Goal: Task Accomplishment & Management: Use online tool/utility

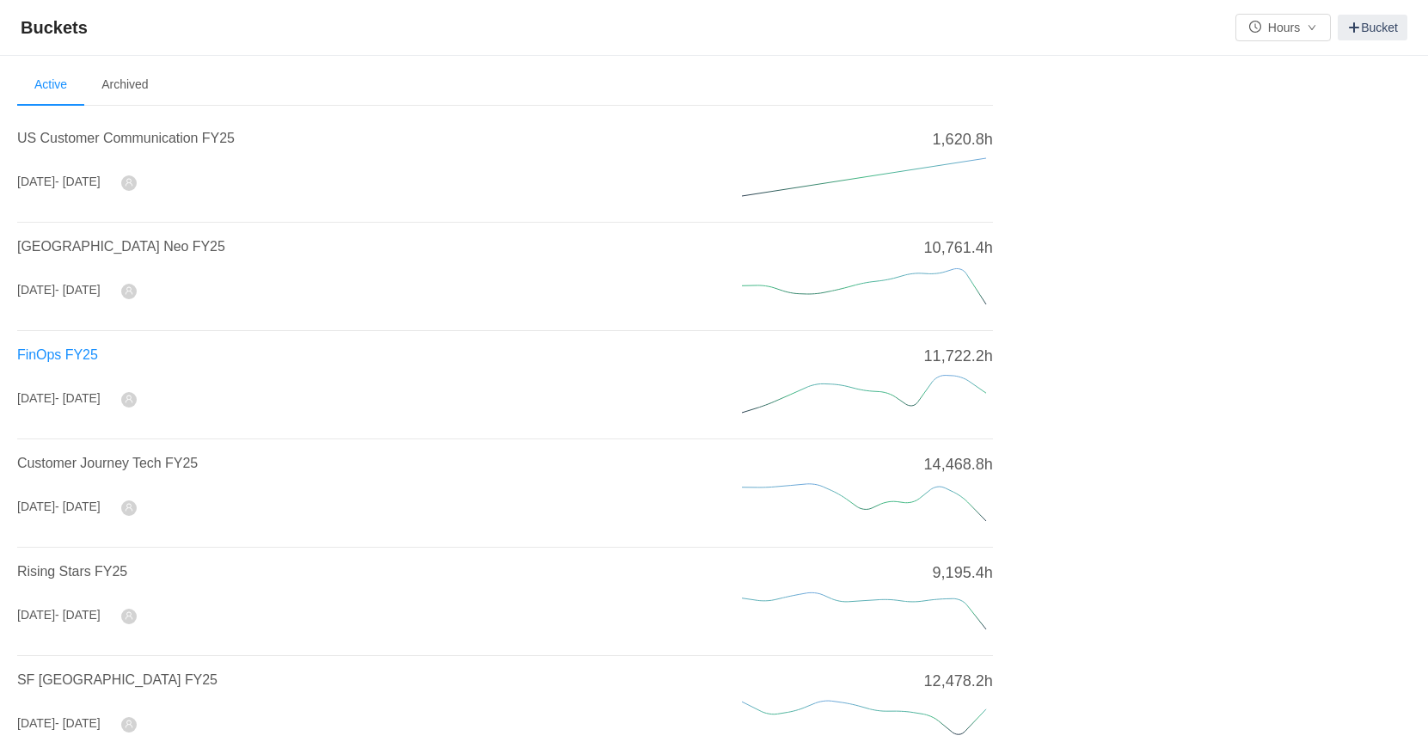
click at [64, 352] on span "FinOps FY25" at bounding box center [57, 354] width 81 height 15
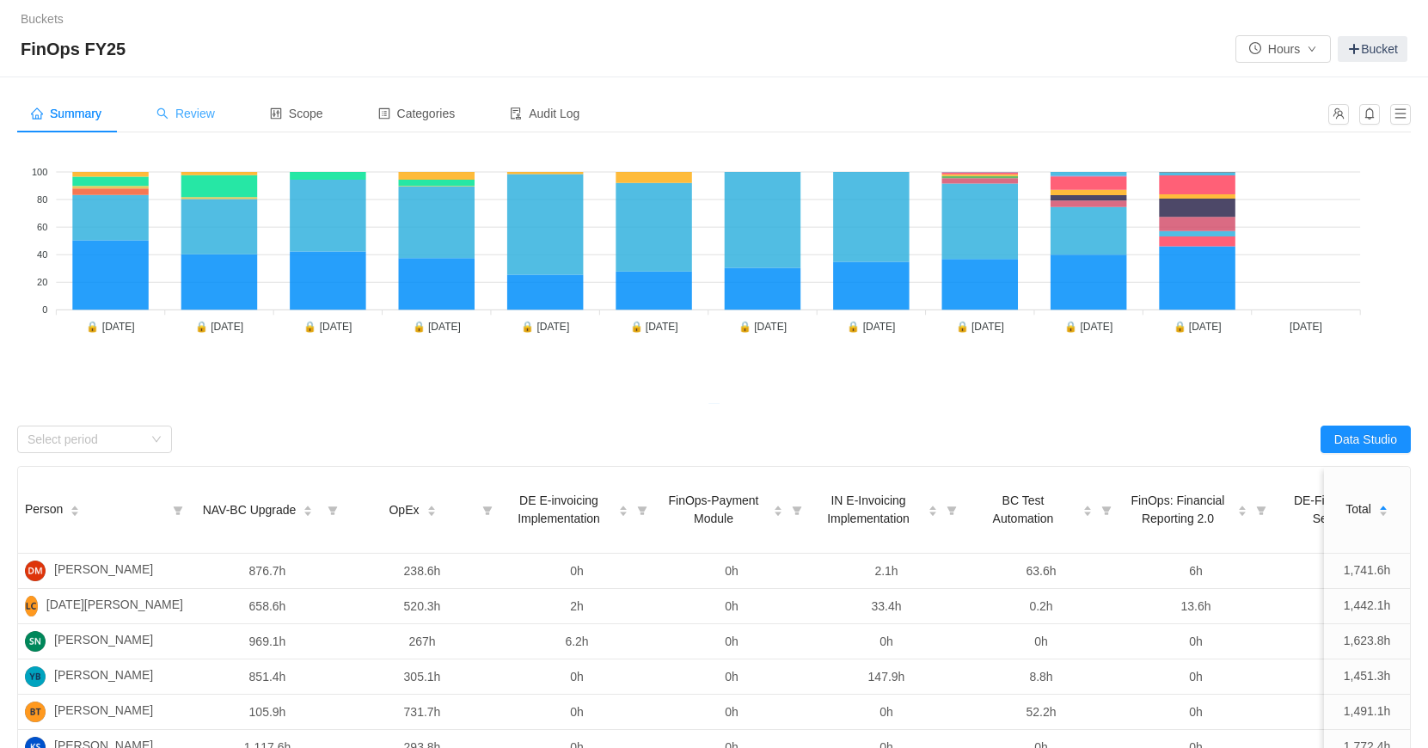
click at [191, 116] on span "Review" at bounding box center [185, 114] width 58 height 14
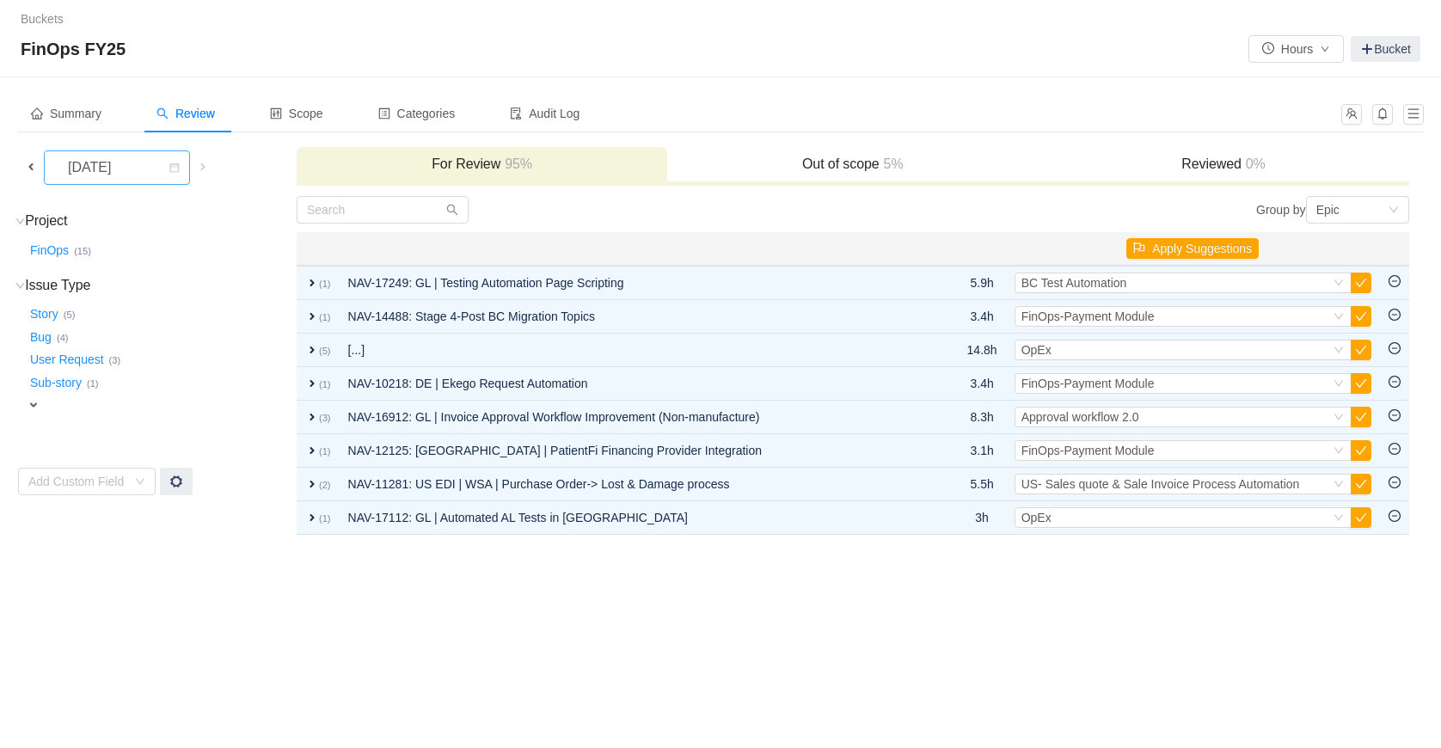
click at [128, 167] on div "[DATE]" at bounding box center [91, 167] width 74 height 33
click at [143, 353] on li "[DATE]" at bounding box center [127, 362] width 166 height 28
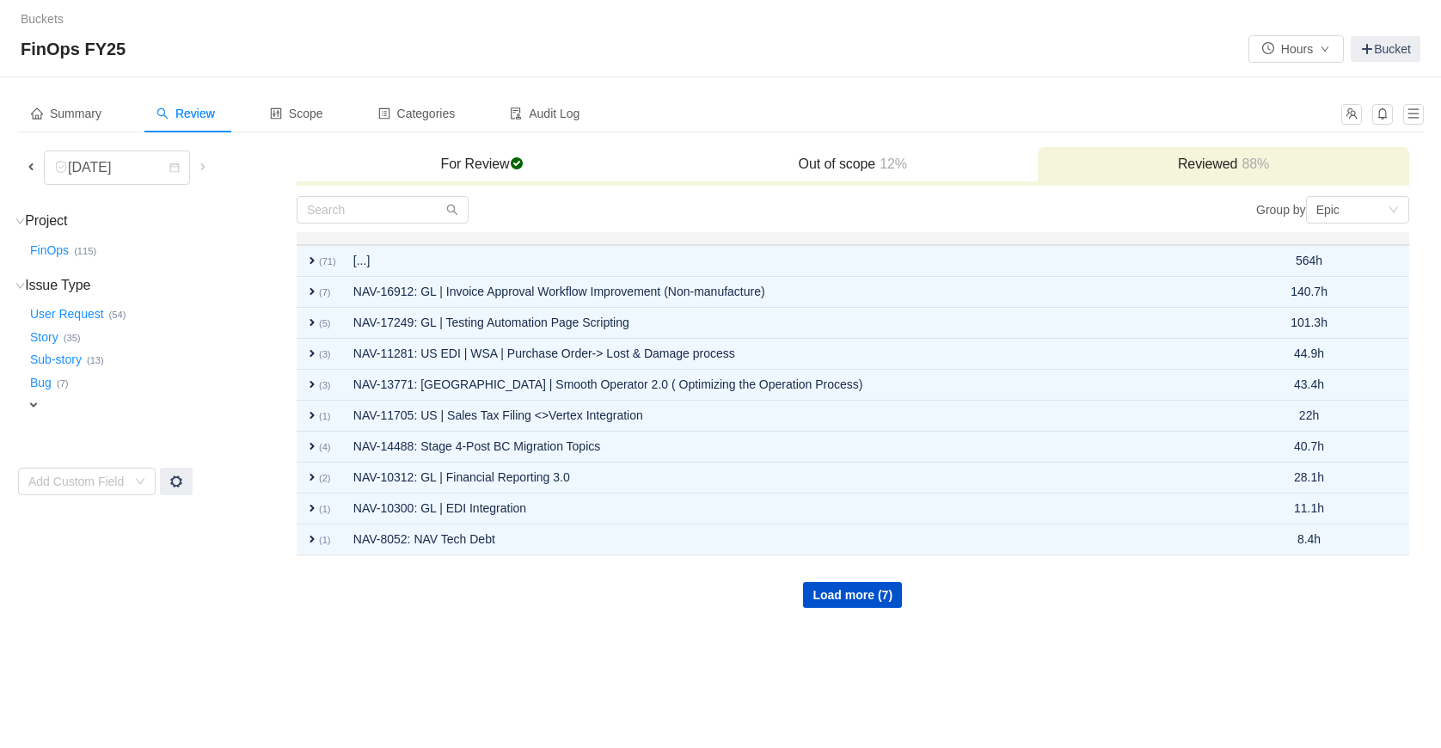
click at [461, 171] on h3 "For Review checked" at bounding box center [481, 164] width 353 height 17
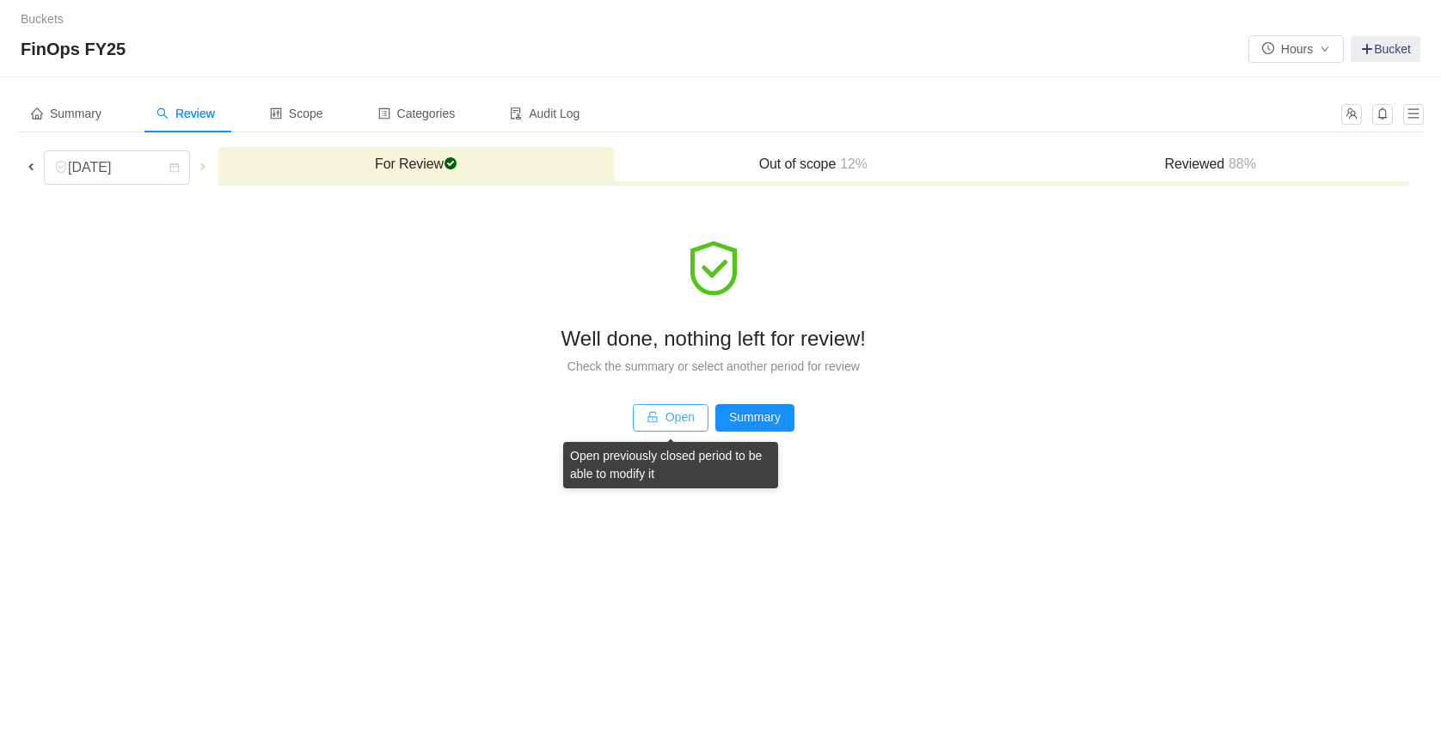
click at [671, 420] on button "Open" at bounding box center [671, 418] width 76 height 28
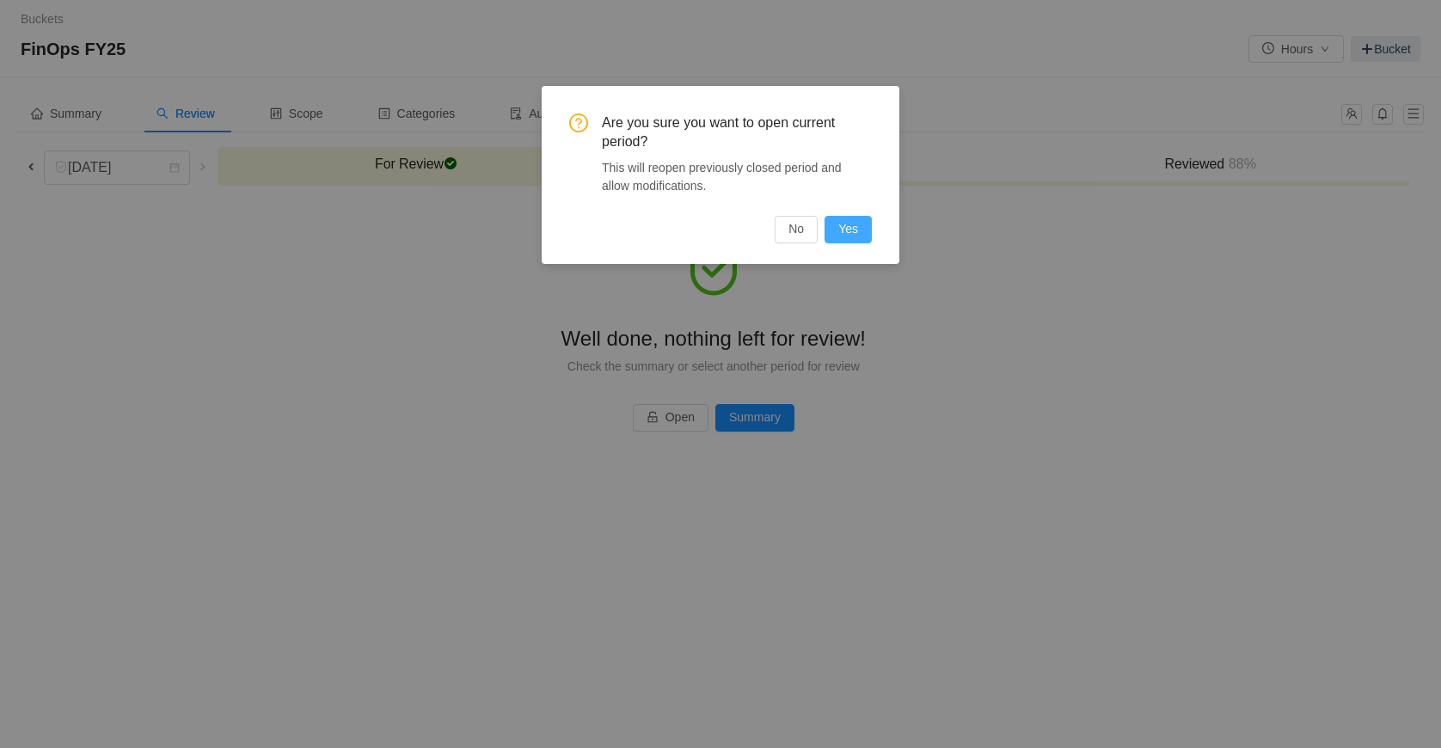
click at [844, 230] on button "Yes" at bounding box center [847, 230] width 47 height 28
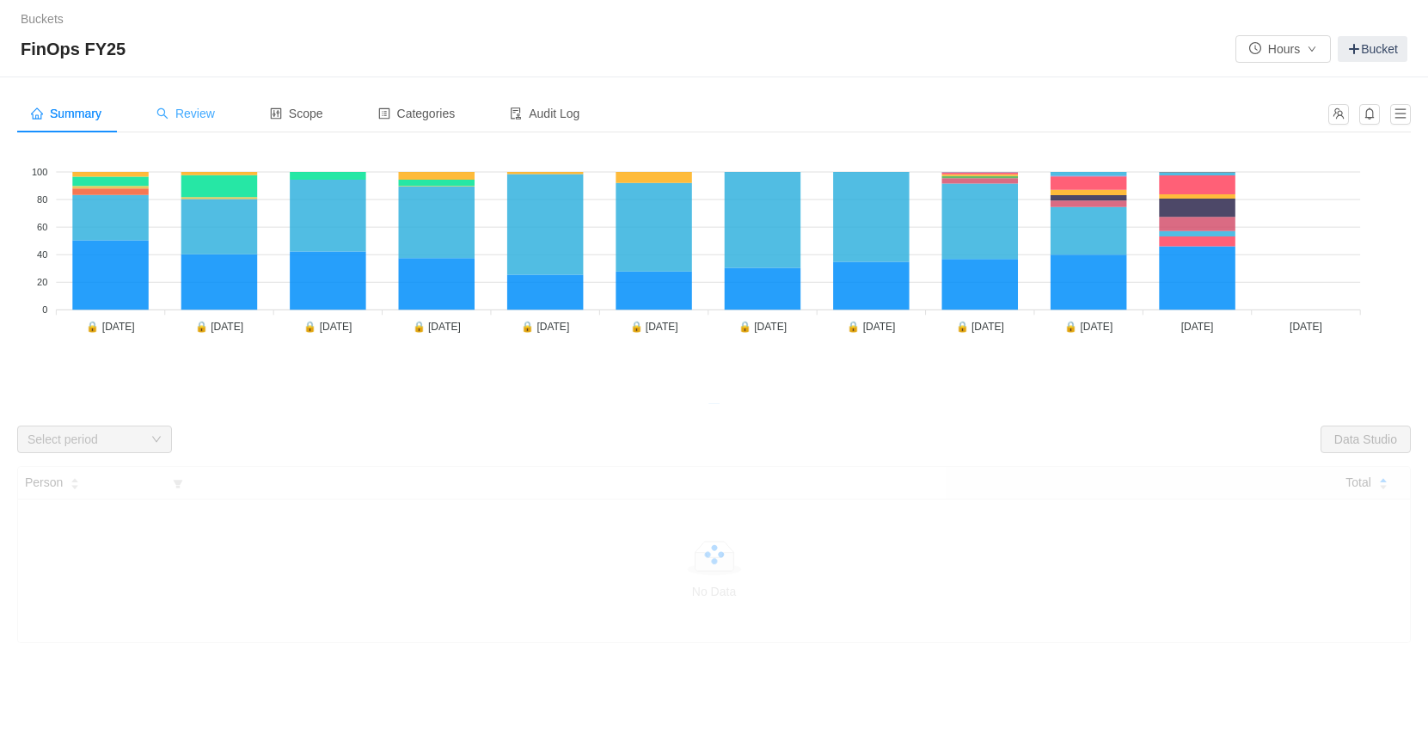
click at [205, 110] on span "Review" at bounding box center [185, 114] width 58 height 14
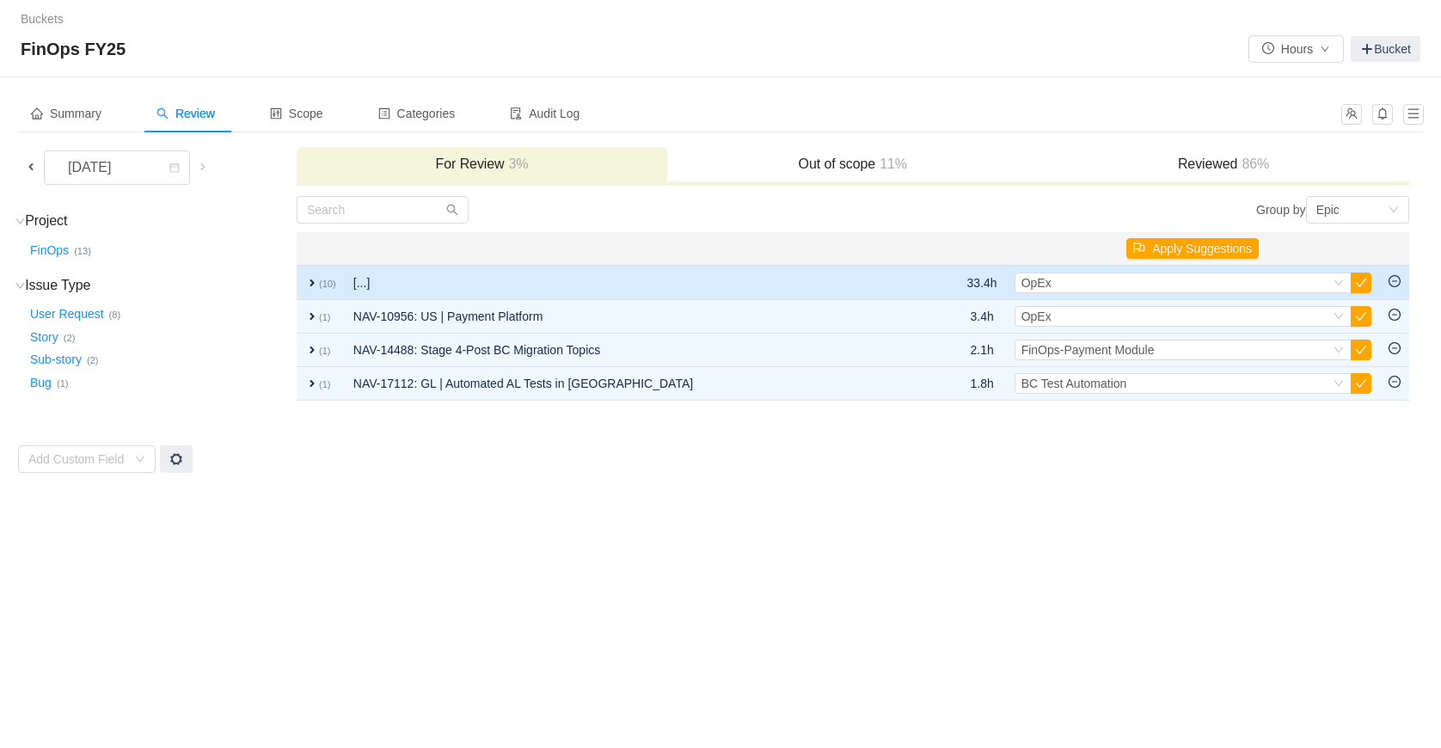
click at [314, 280] on span "expand" at bounding box center [312, 283] width 14 height 14
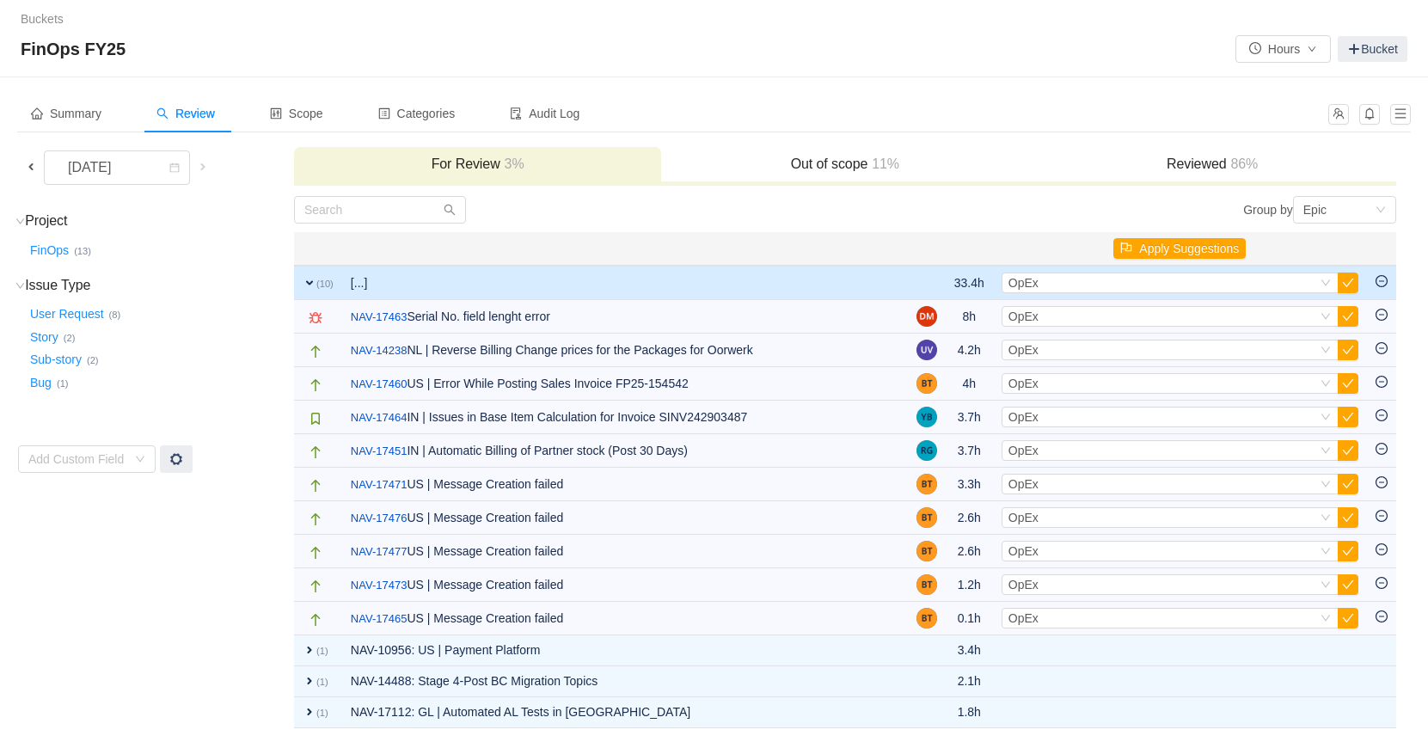
click at [314, 280] on span "expand" at bounding box center [310, 283] width 14 height 14
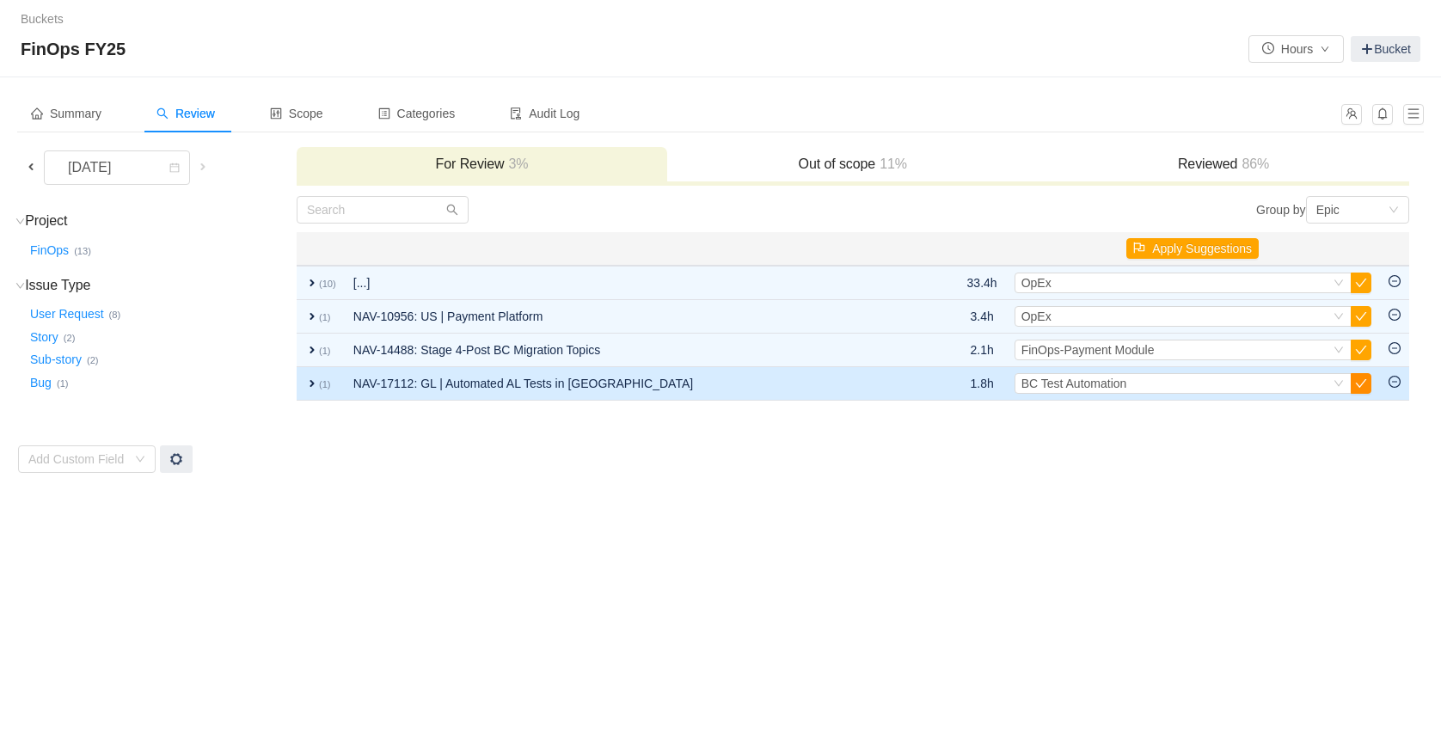
click at [1357, 383] on button "button" at bounding box center [1361, 383] width 21 height 21
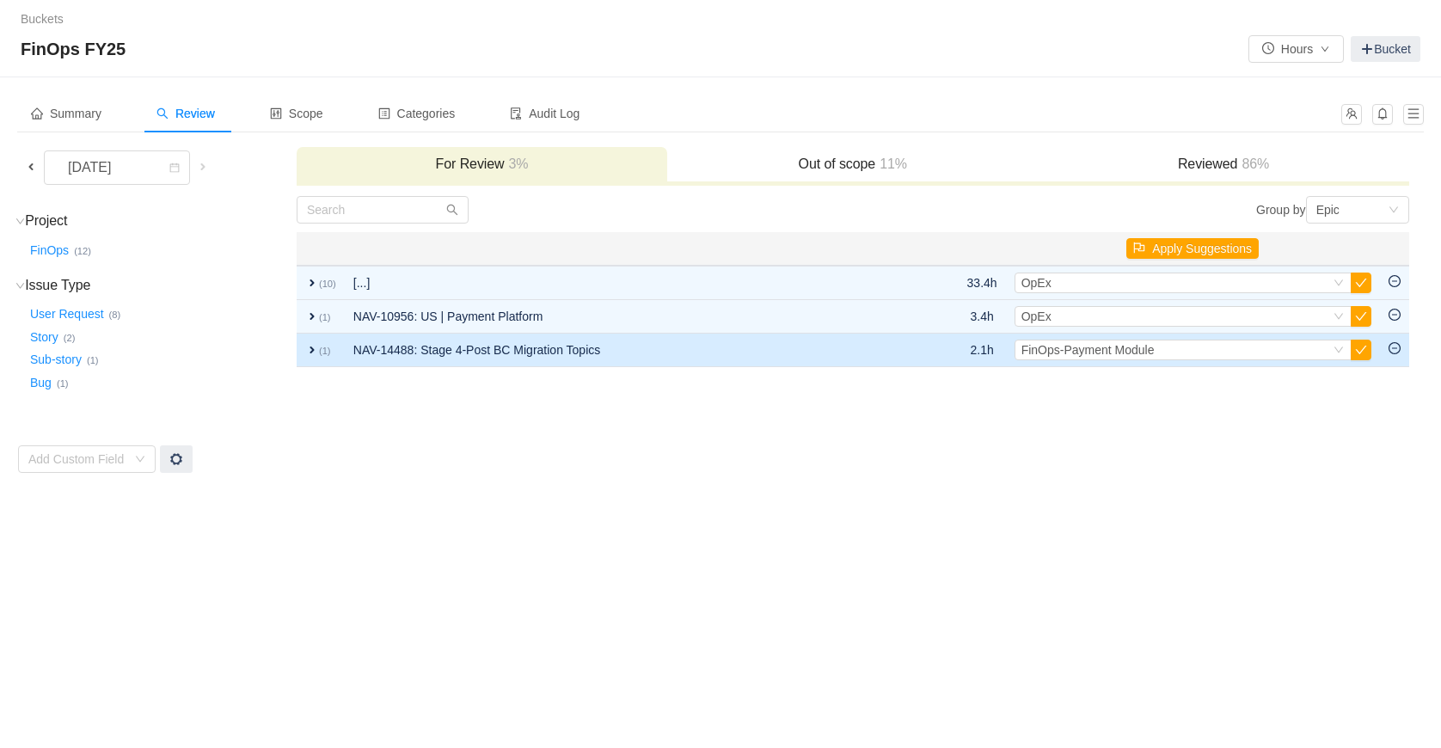
click at [311, 352] on span "expand" at bounding box center [312, 350] width 14 height 14
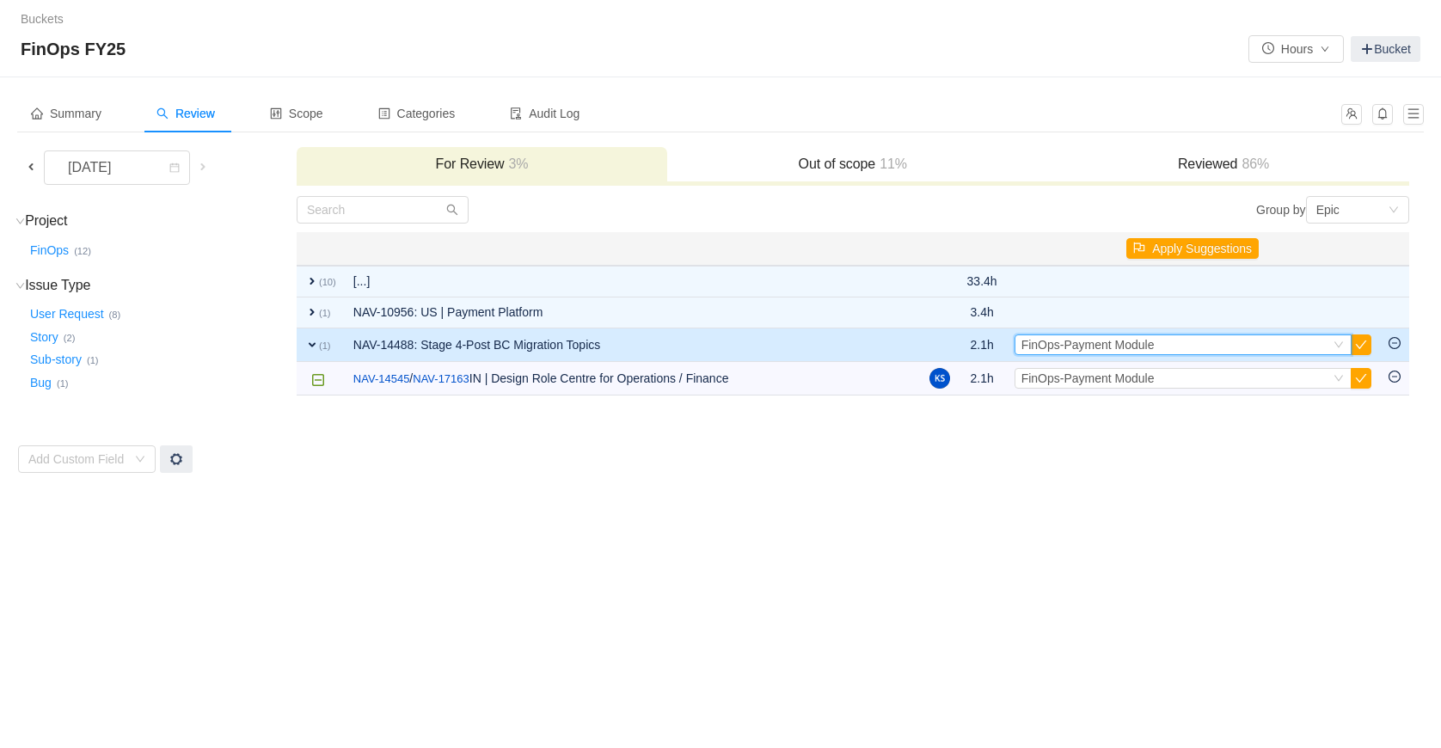
click at [1335, 345] on icon "icon: down" at bounding box center [1338, 345] width 10 height 10
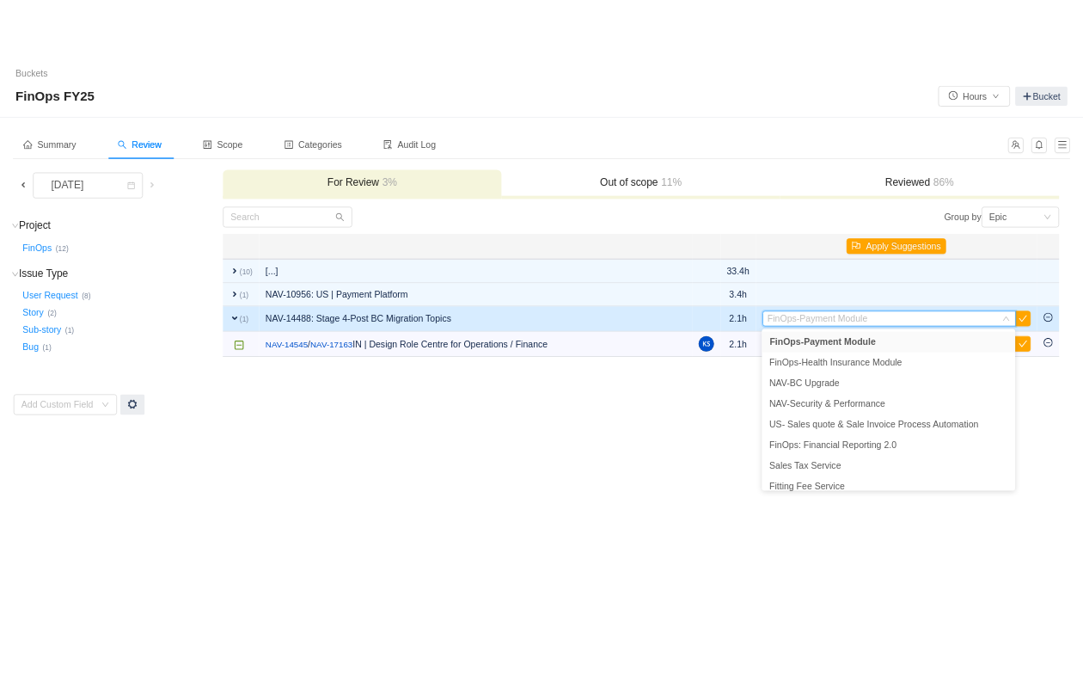
scroll to position [53, 0]
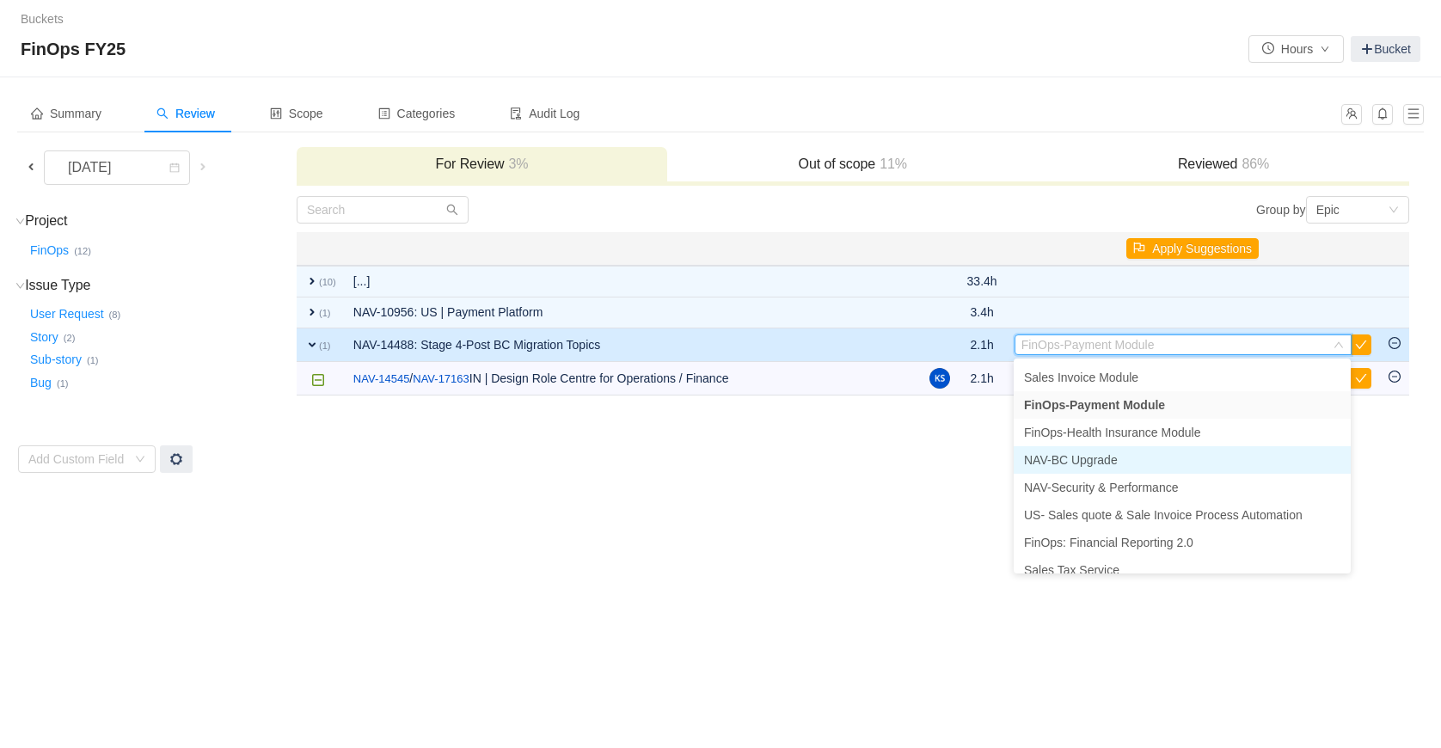
click at [1102, 455] on span "NAV-BC Upgrade" at bounding box center [1071, 460] width 94 height 14
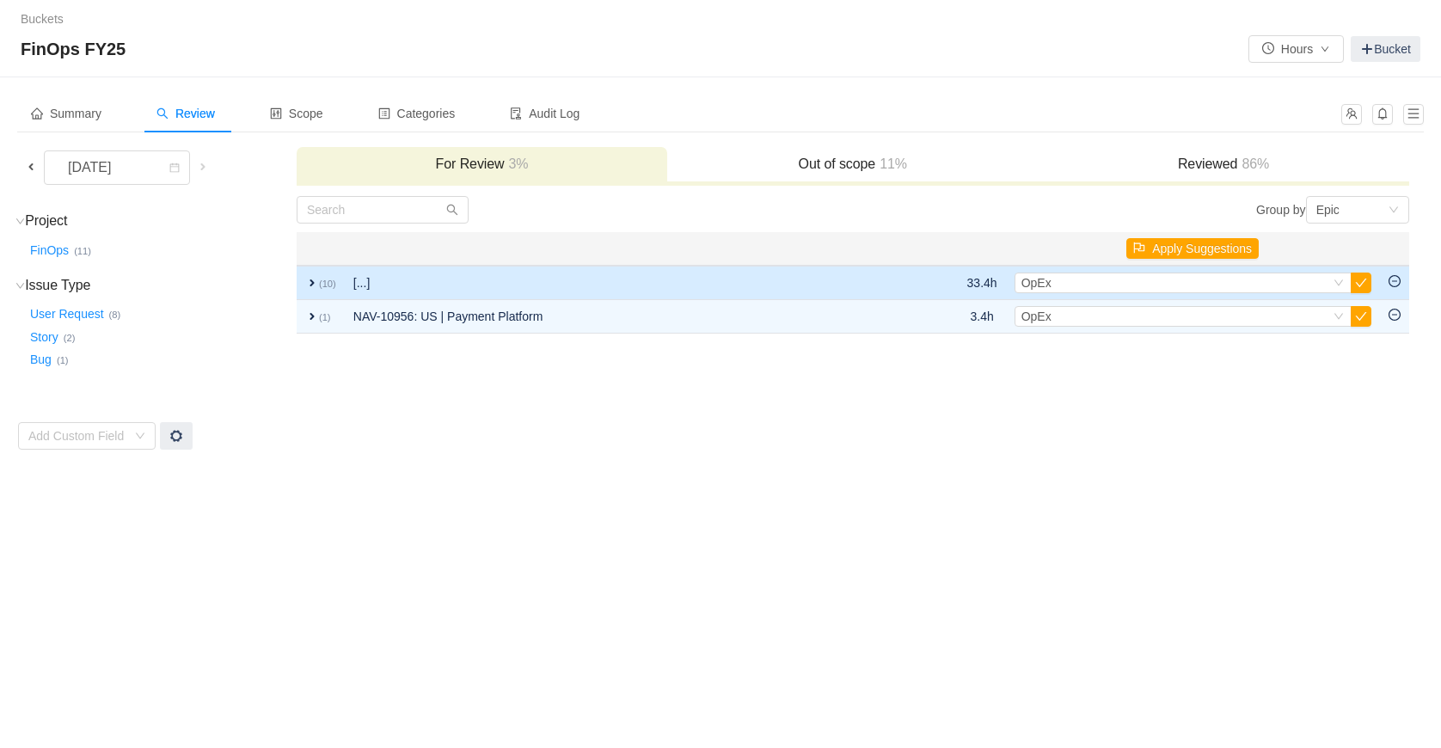
click at [305, 281] on span "expand" at bounding box center [312, 283] width 14 height 14
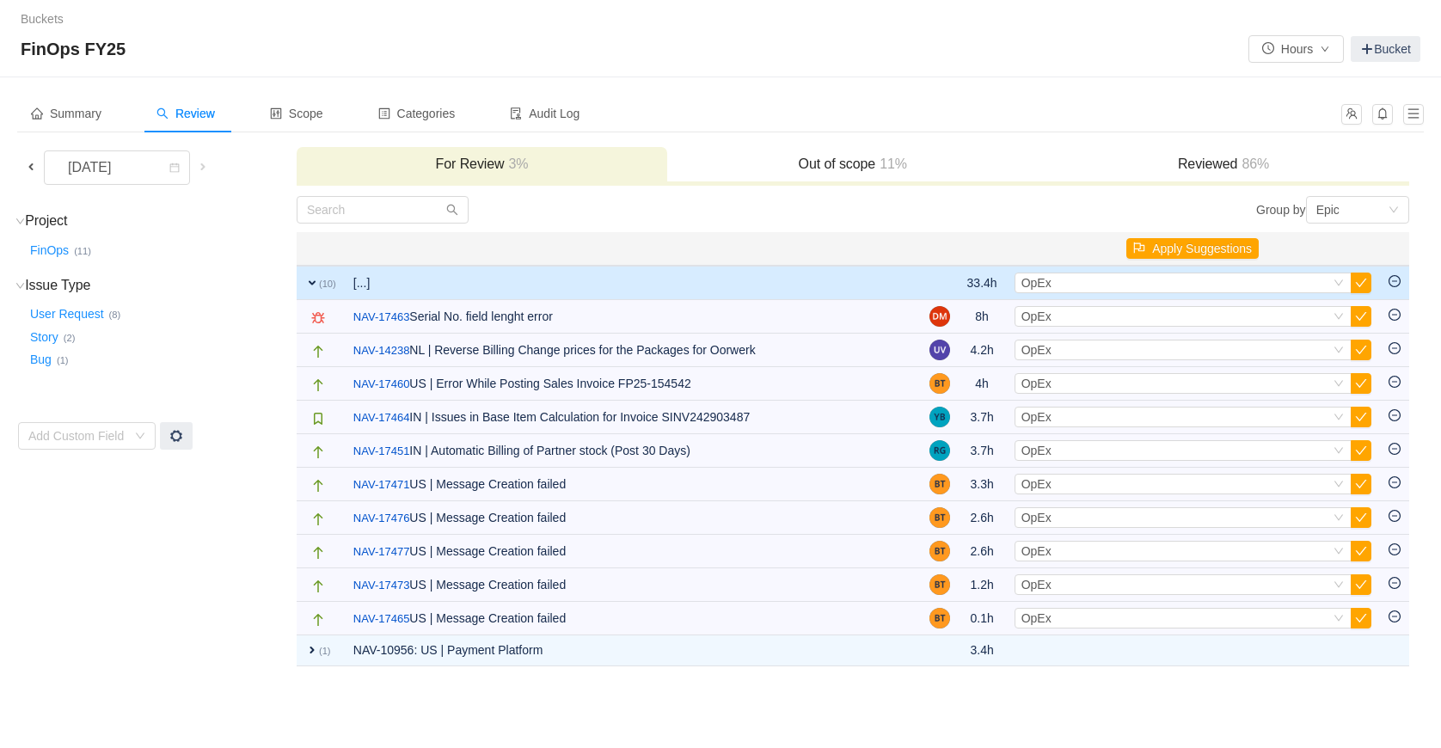
click at [309, 282] on span "expand" at bounding box center [312, 283] width 14 height 14
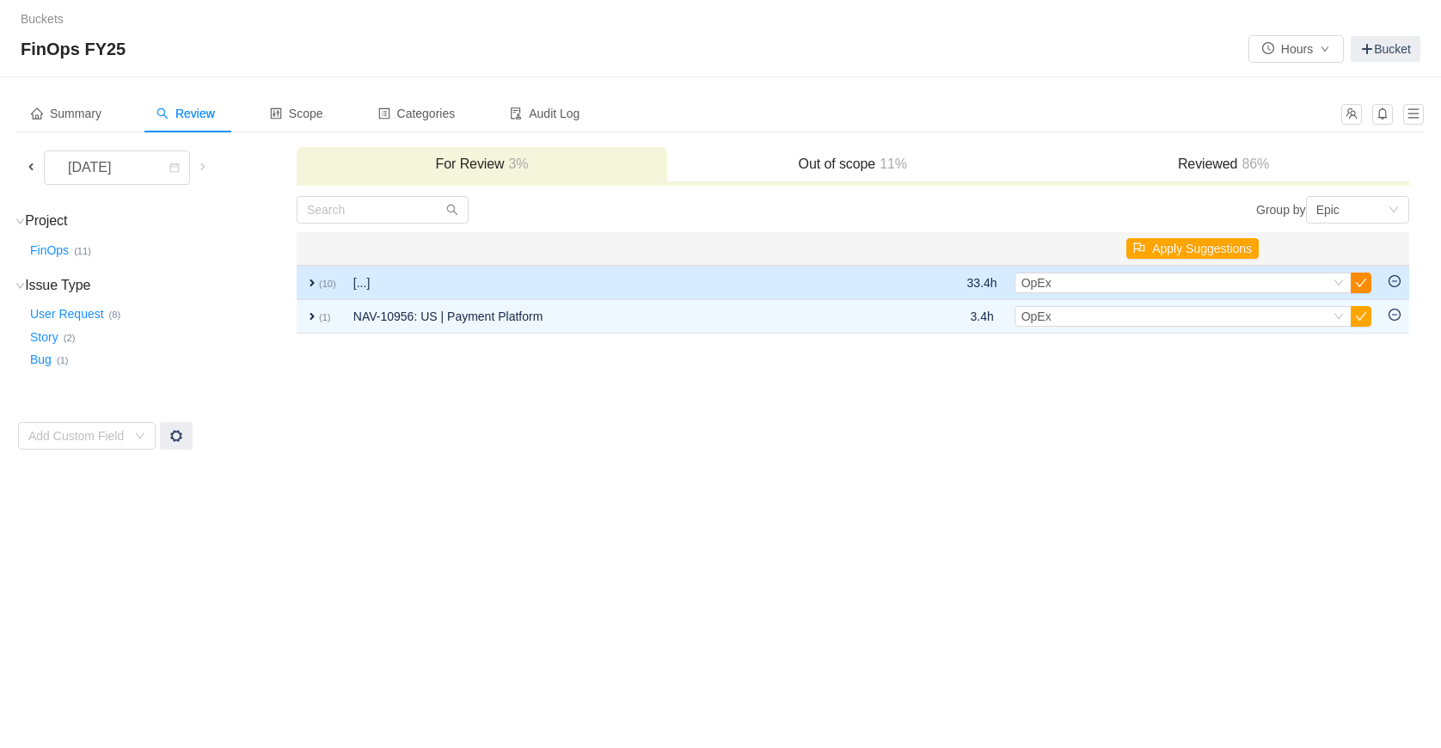
click at [1365, 284] on button "button" at bounding box center [1361, 283] width 21 height 21
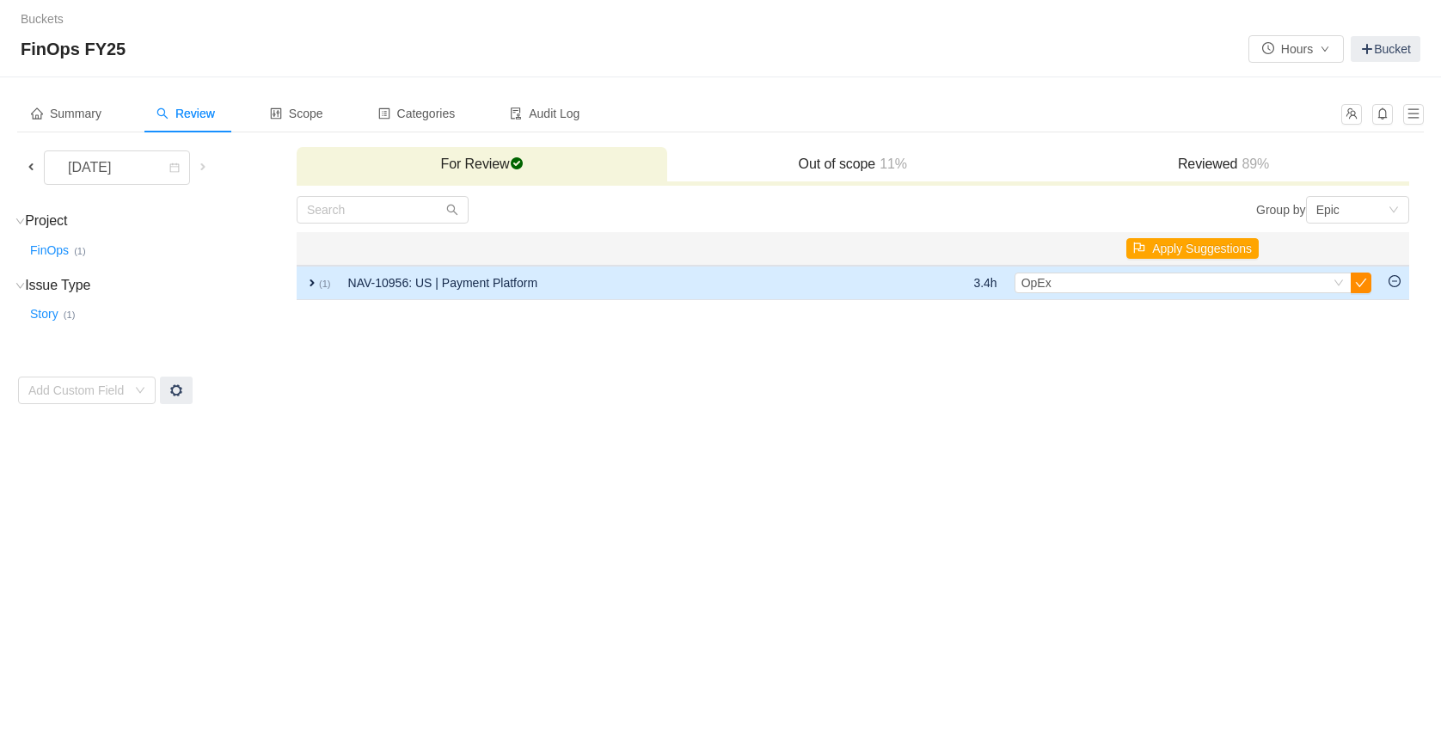
click at [1357, 285] on button "button" at bounding box center [1361, 283] width 21 height 21
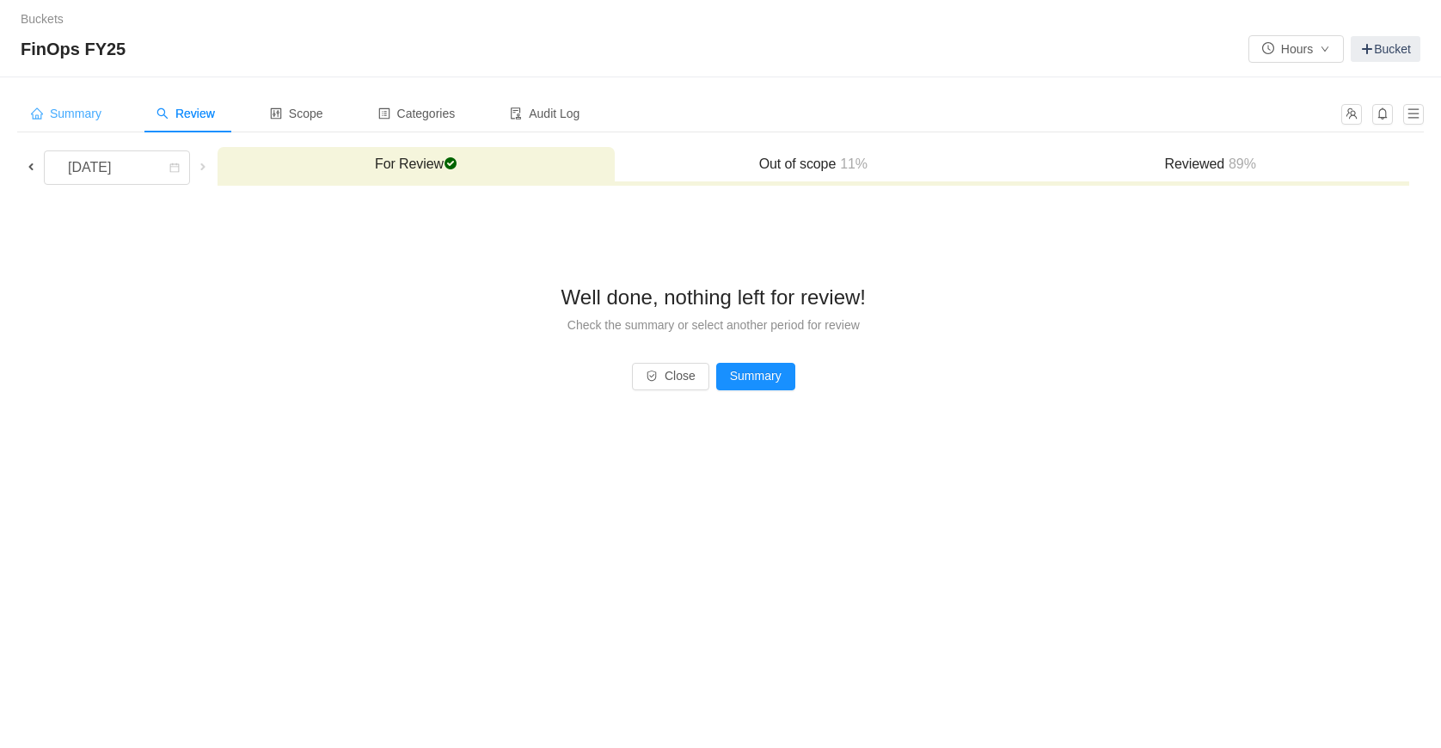
click at [84, 105] on div "Summary" at bounding box center [66, 114] width 98 height 39
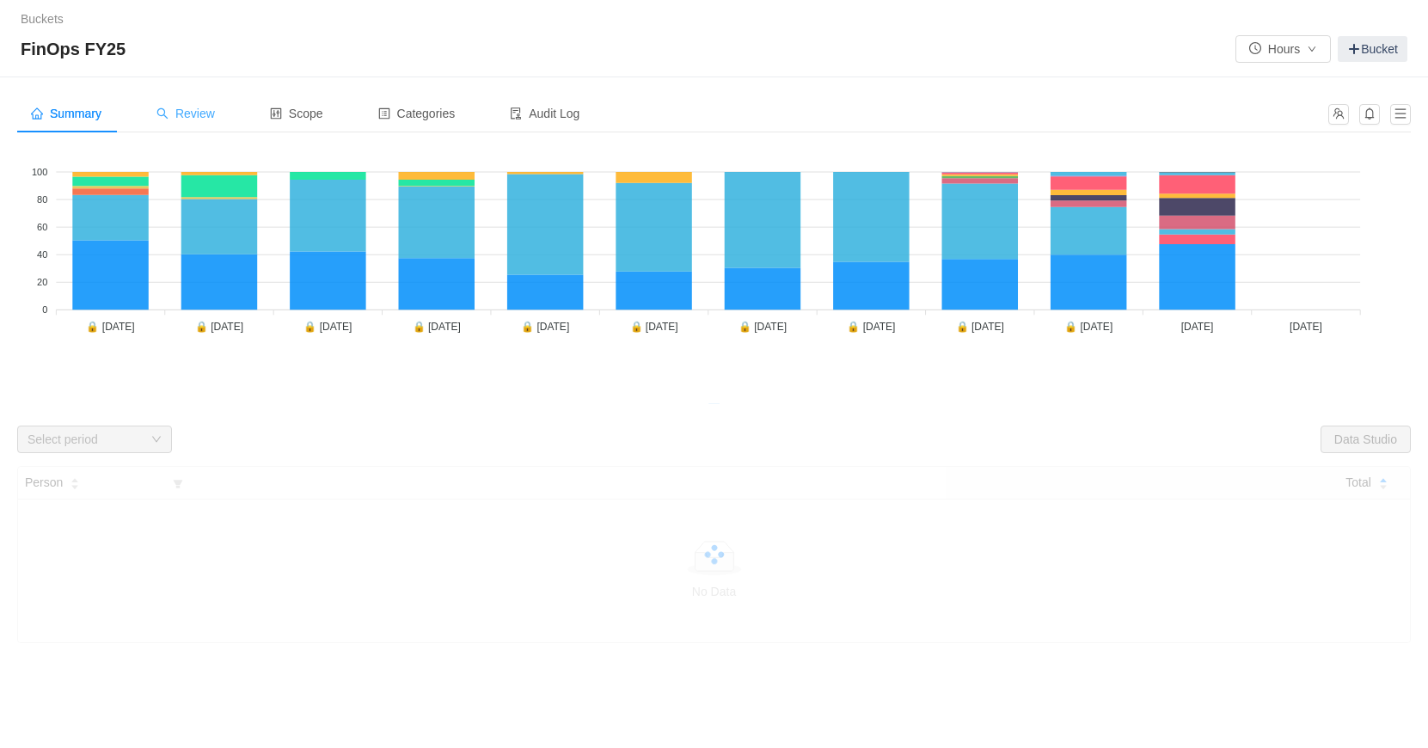
click at [210, 118] on span "Review" at bounding box center [185, 114] width 58 height 14
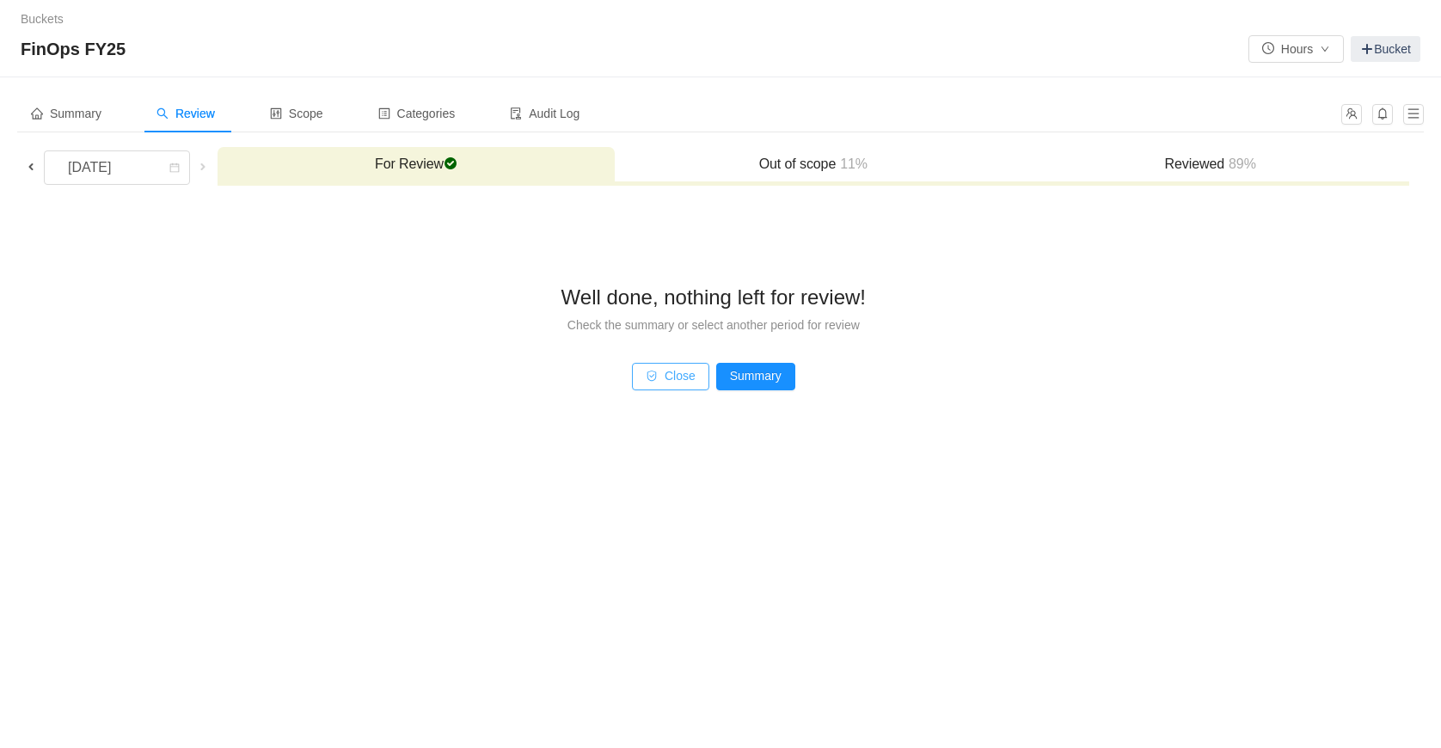
click at [672, 378] on button "Close" at bounding box center [670, 377] width 77 height 28
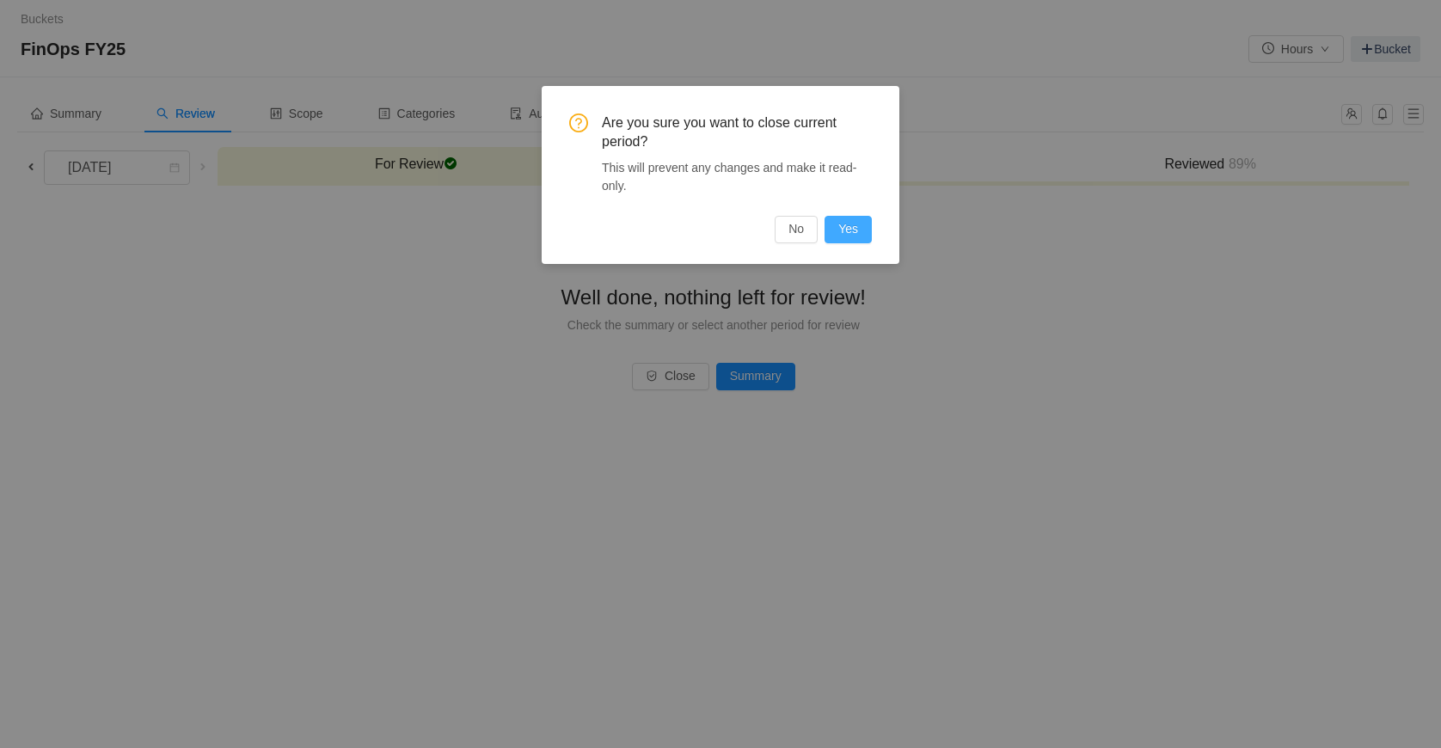
click at [852, 226] on button "Yes" at bounding box center [847, 230] width 47 height 28
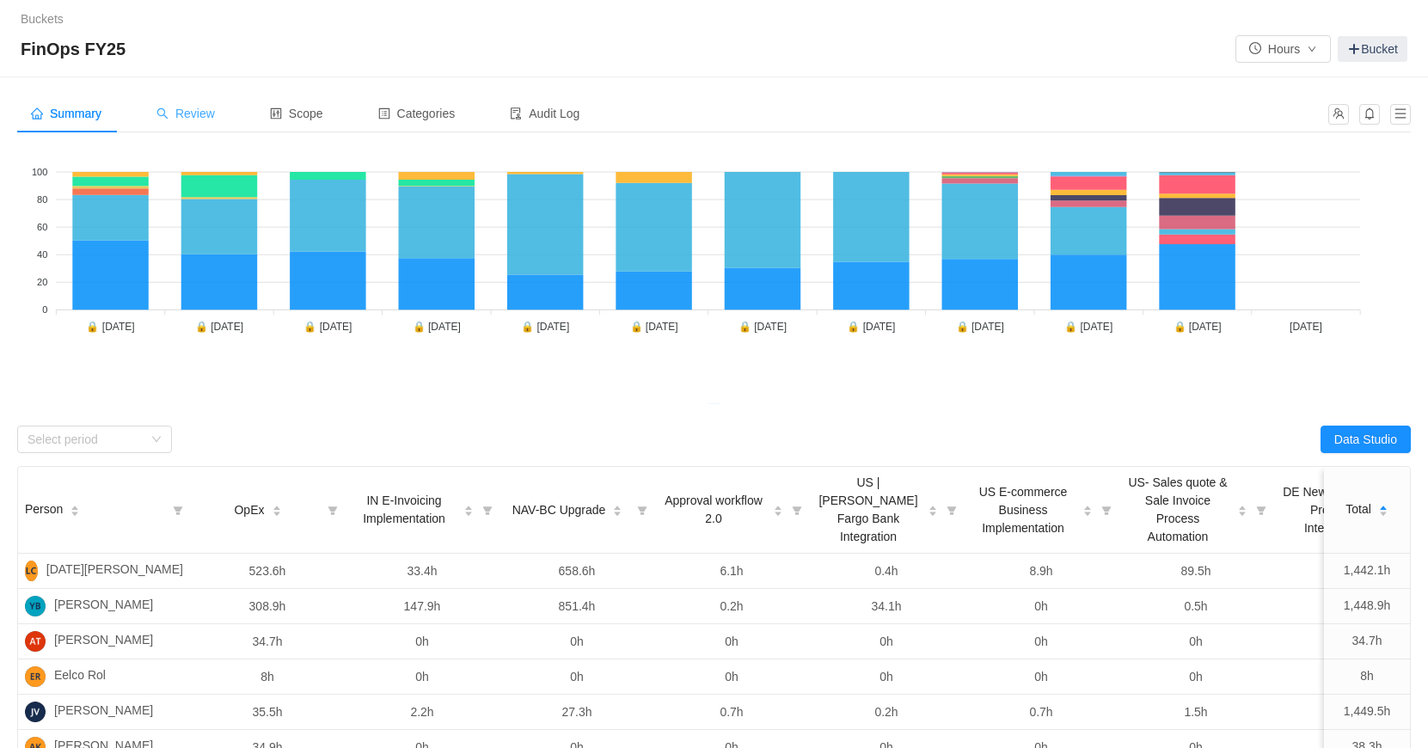
click at [205, 107] on span "Review" at bounding box center [185, 114] width 58 height 14
